Goal: Information Seeking & Learning: Learn about a topic

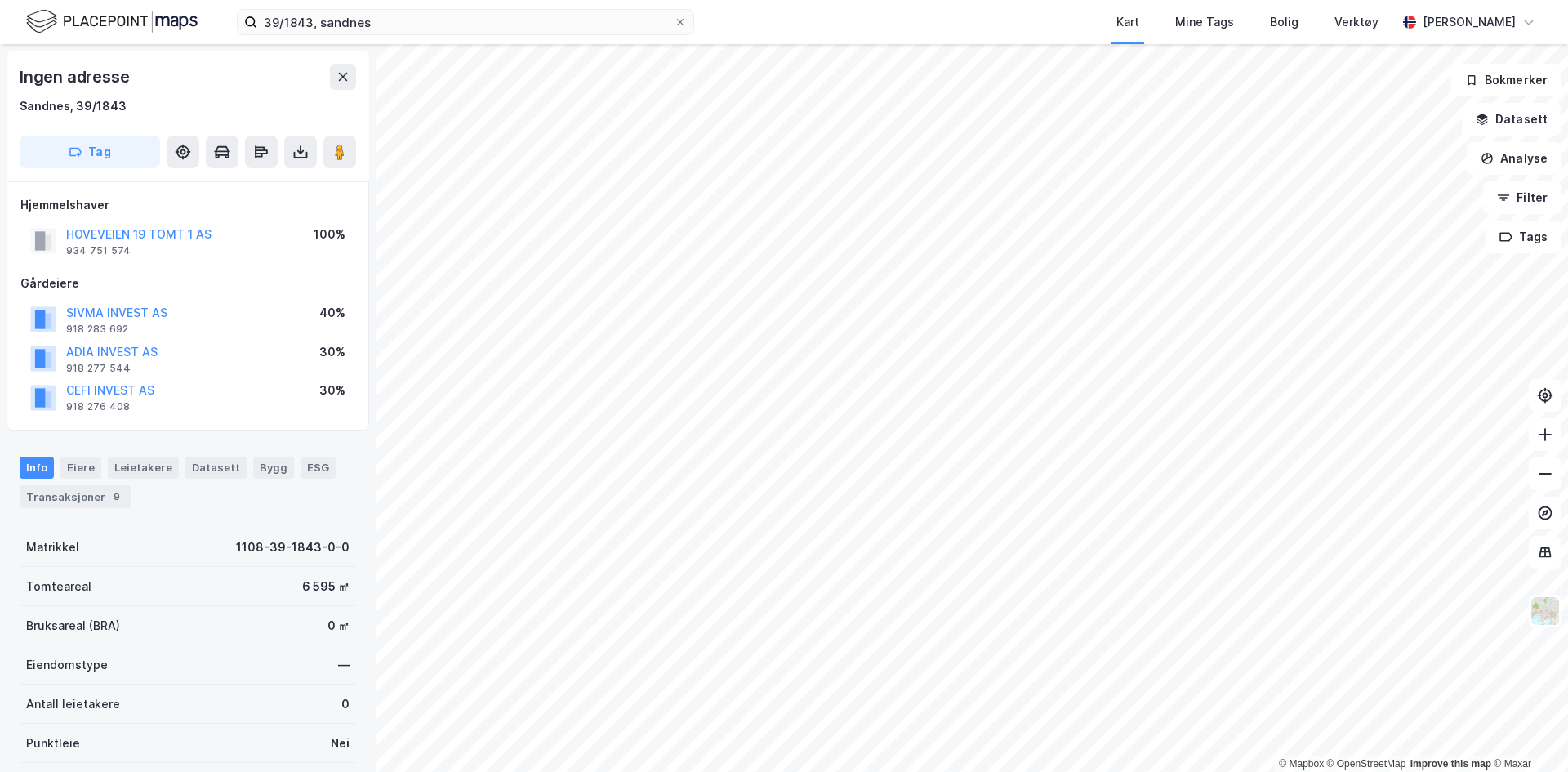
click at [184, 16] on img at bounding box center [112, 22] width 172 height 29
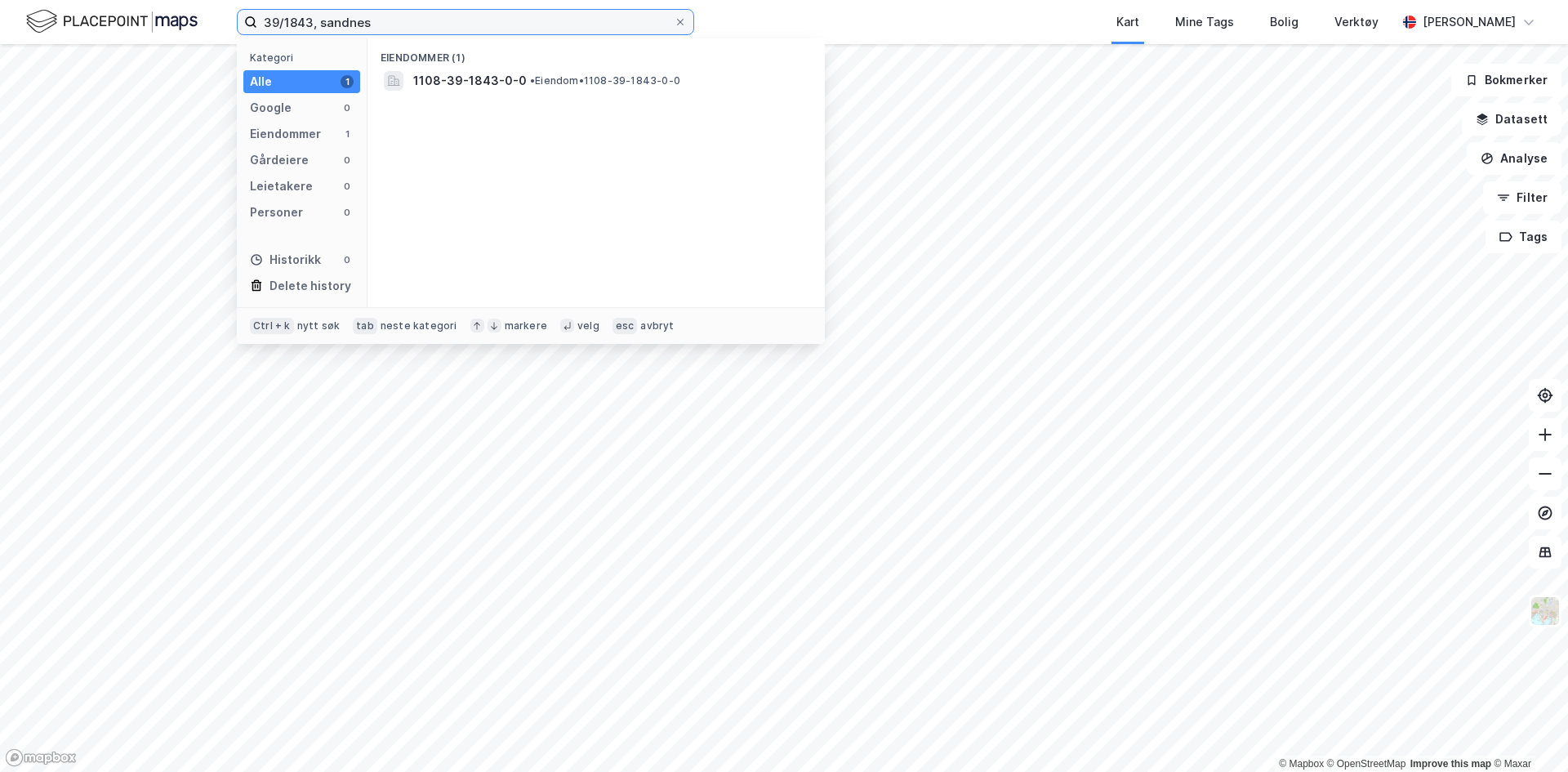
click at [395, 27] on input "39/1843, sandnes" at bounding box center [465, 22] width 417 height 24
drag, startPoint x: 449, startPoint y: 29, endPoint x: 172, endPoint y: 6, distance: 278.0
click at [172, 6] on div "39/1843, sandnes Kategori Alle 1 Google 0 Eiendommer 1 Gårdeiere 0 Leietakere 0…" at bounding box center [784, 22] width 1568 height 44
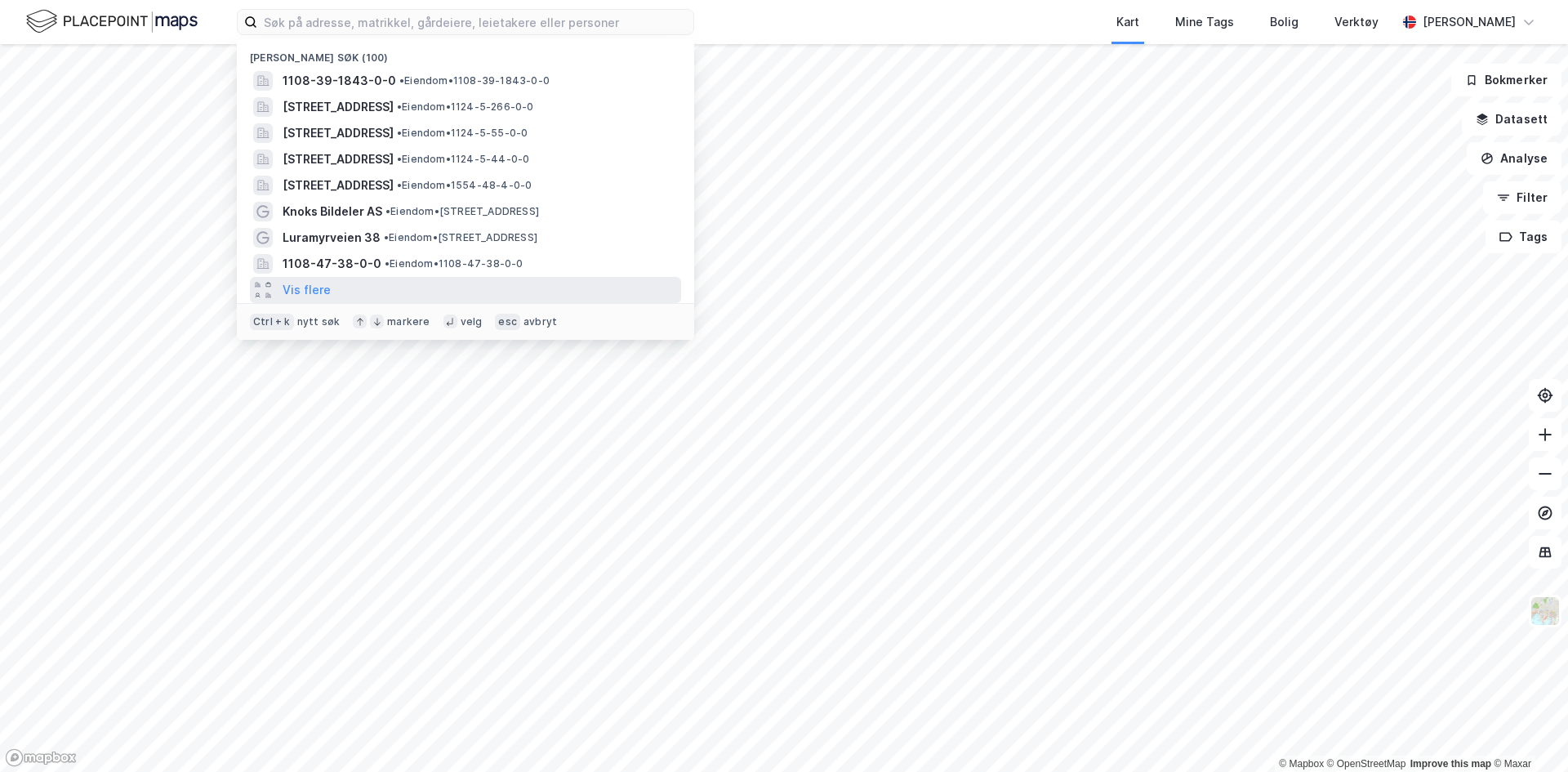
click at [390, 290] on div "Vis flere" at bounding box center [465, 290] width 431 height 26
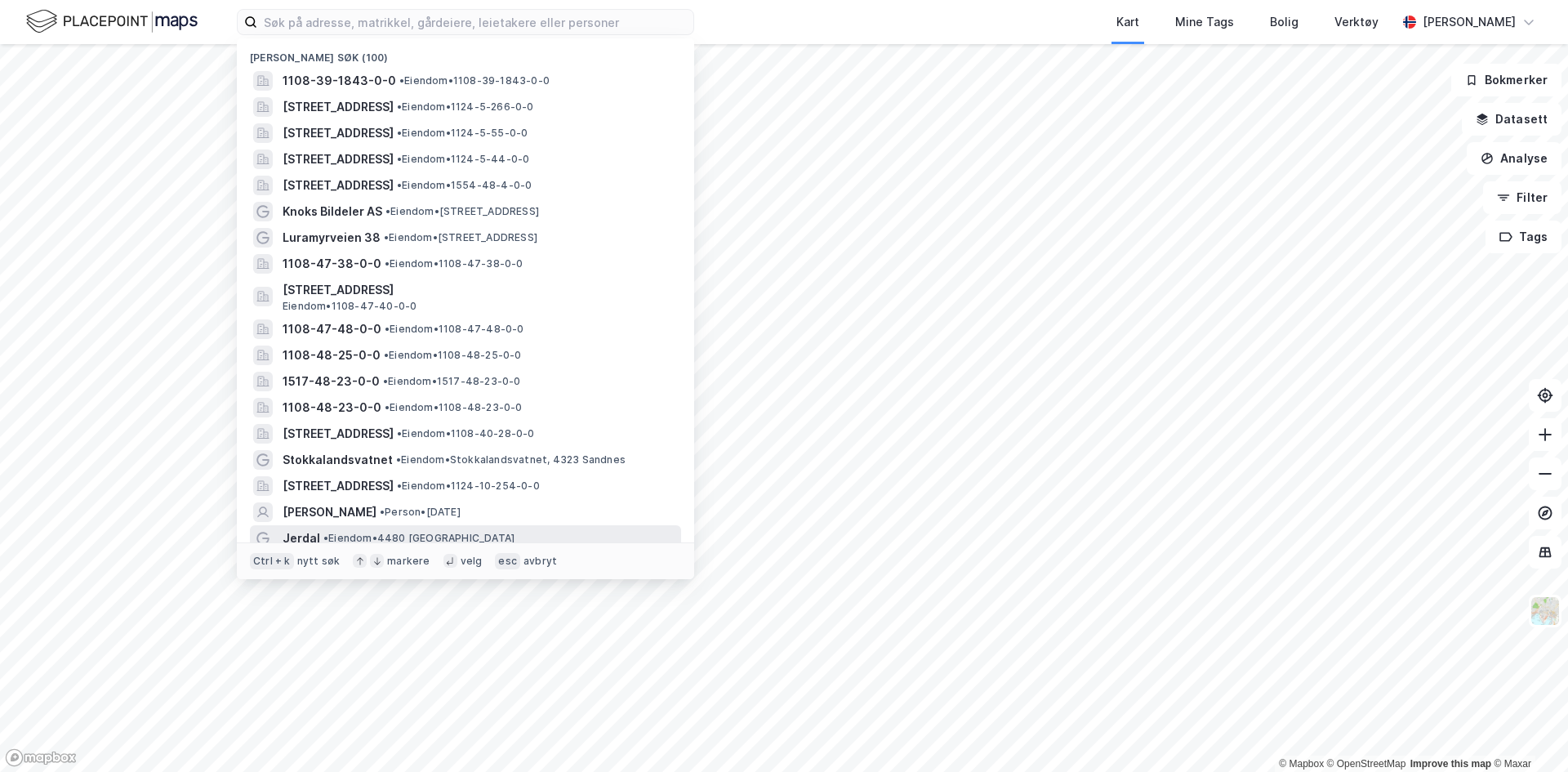
click at [414, 535] on span "• Eiendom • 4480 Kvinesdal" at bounding box center [418, 539] width 191 height 13
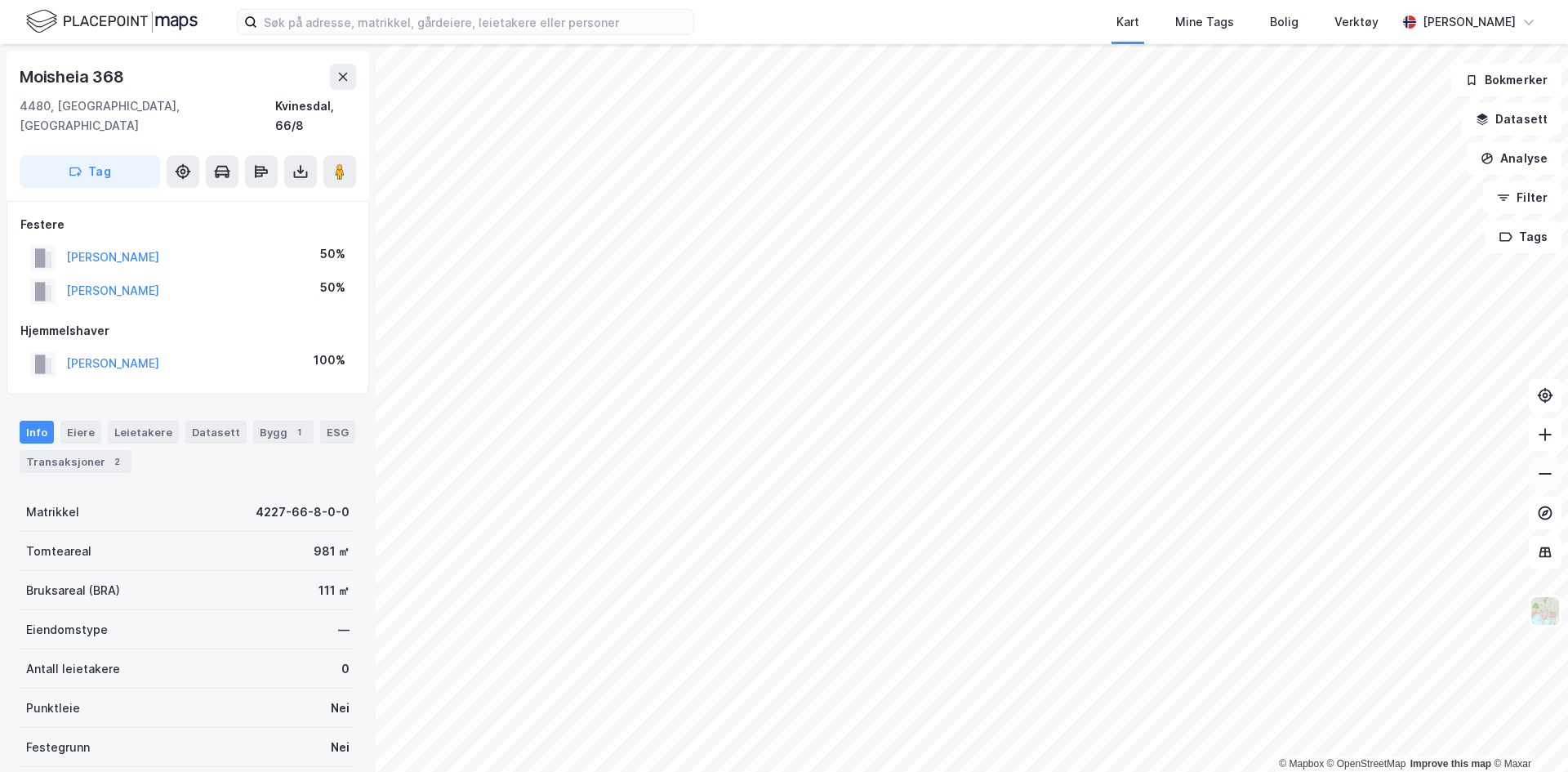
click at [1546, 475] on icon at bounding box center [1544, 473] width 16 height 16
click at [1567, 349] on html "Kart Mine Tags Bolig Verktøy Einar J Espeland © Mapbox © OpenStreetMap Improve …" at bounding box center [784, 386] width 1568 height 772
click at [1539, 436] on icon at bounding box center [1544, 434] width 16 height 16
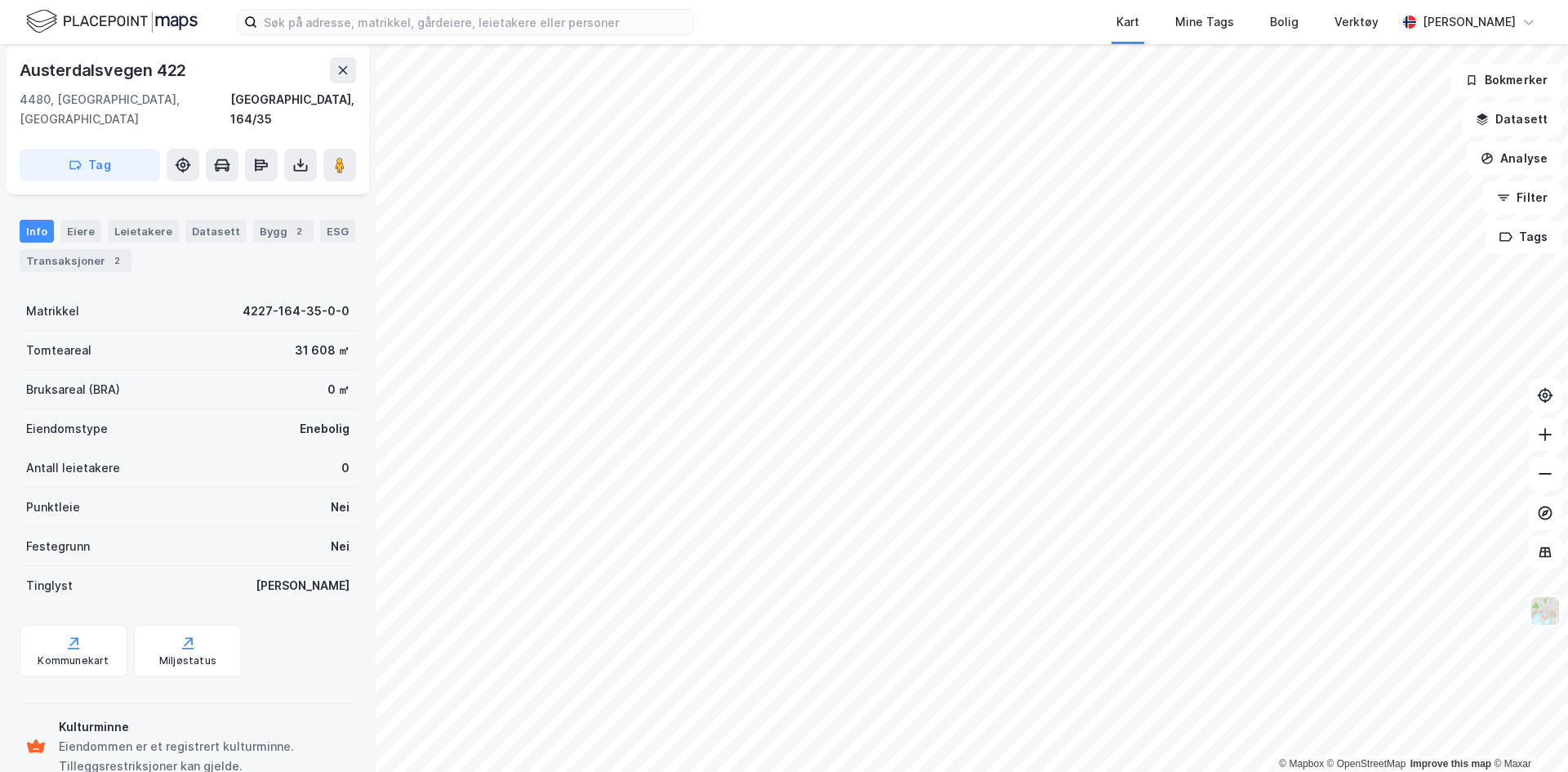
scroll to position [105, 0]
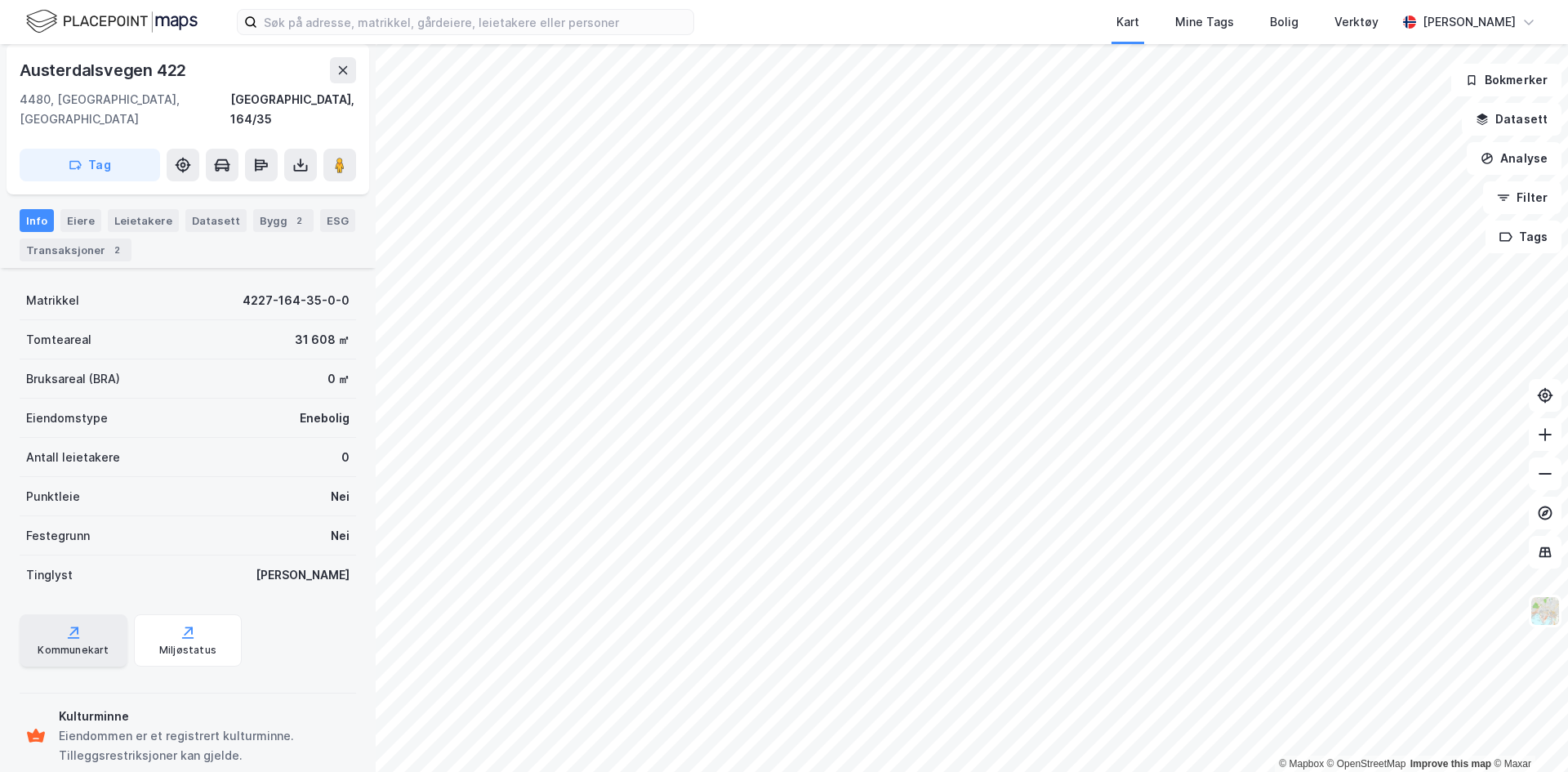
click at [69, 637] on icon at bounding box center [74, 638] width 12 height 2
click at [275, 209] on div "Bygg 2" at bounding box center [284, 220] width 61 height 23
